Goal: Check status: Check status

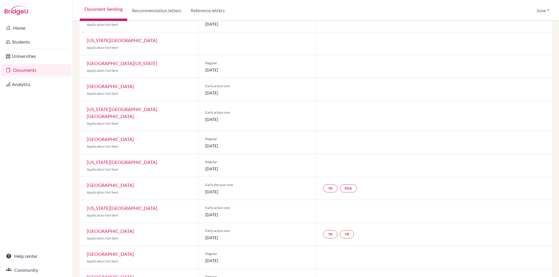
scroll to position [84, 0]
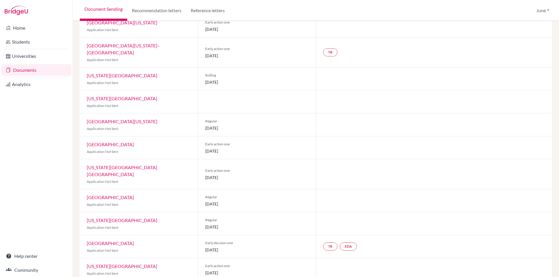
click at [25, 69] on link "Documents" at bounding box center [36, 70] width 70 height 12
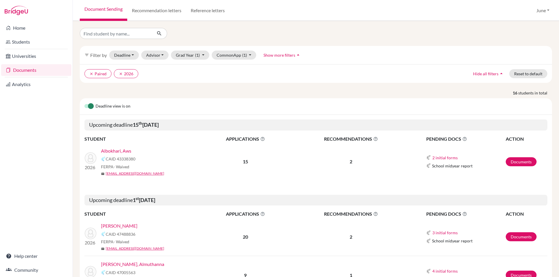
click at [118, 153] on link "Albokhari, Aws" at bounding box center [116, 151] width 30 height 7
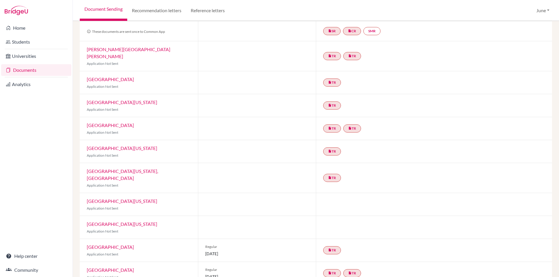
scroll to position [58, 0]
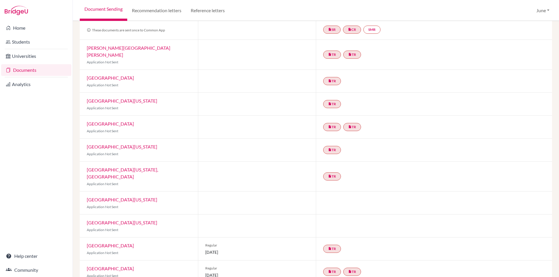
click at [23, 69] on link "Documents" at bounding box center [36, 70] width 70 height 12
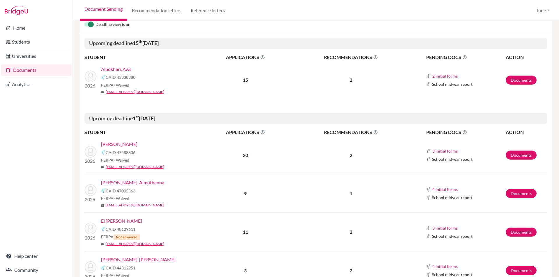
scroll to position [41, 0]
